Goal: Find contact information: Find contact information

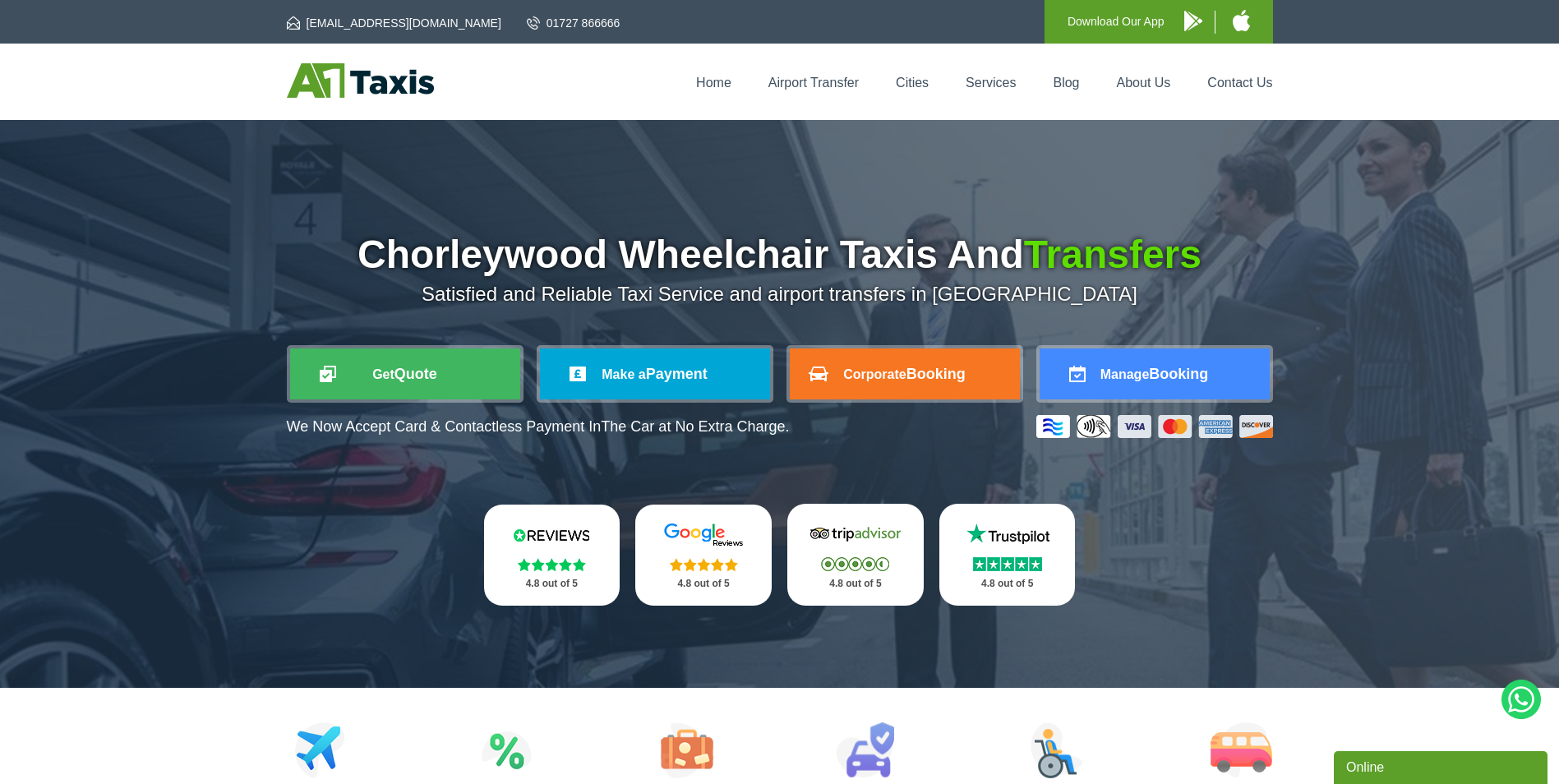
click at [1243, 92] on div "Home Airport Transfer Cities Services Blog About Us Contact Us" at bounding box center [779, 82] width 986 height 37
click at [1232, 79] on link "Contact Us" at bounding box center [1240, 82] width 65 height 14
click at [1230, 87] on link "Contact Us" at bounding box center [1240, 82] width 65 height 14
